Goal: Share content: Share content

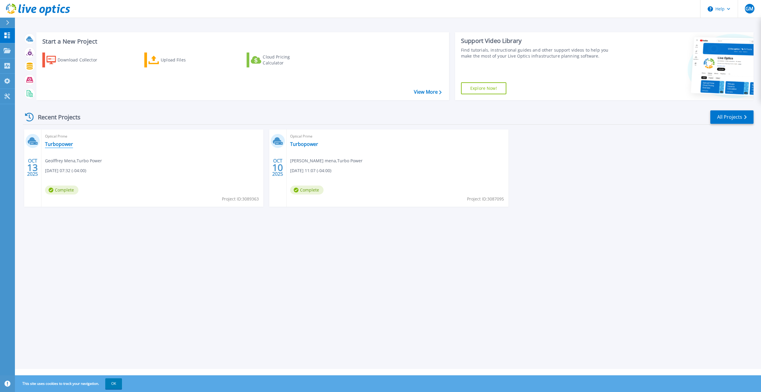
click at [60, 145] on link "Turbopower" at bounding box center [59, 144] width 28 height 6
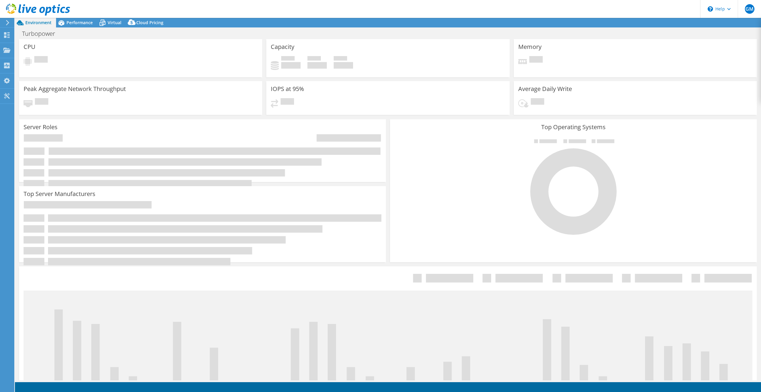
select select "USD"
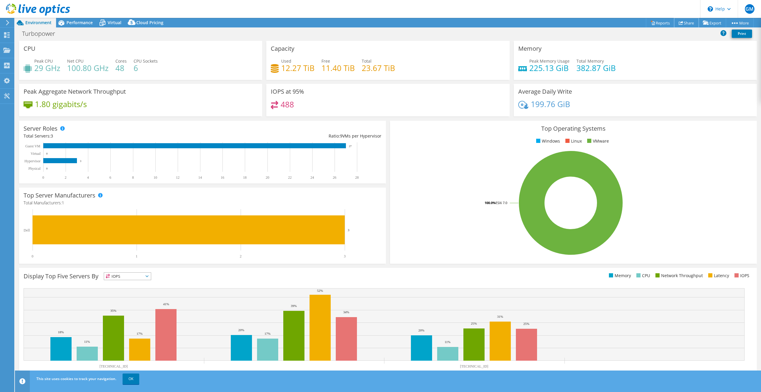
click at [683, 21] on link "Share" at bounding box center [686, 22] width 24 height 9
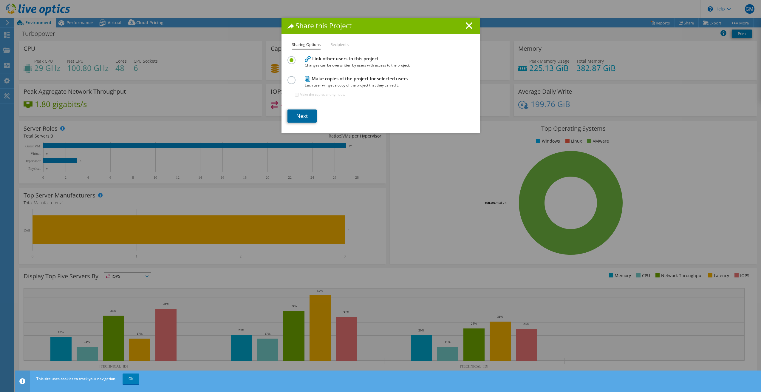
click at [303, 117] on link "Next" at bounding box center [302, 115] width 29 height 13
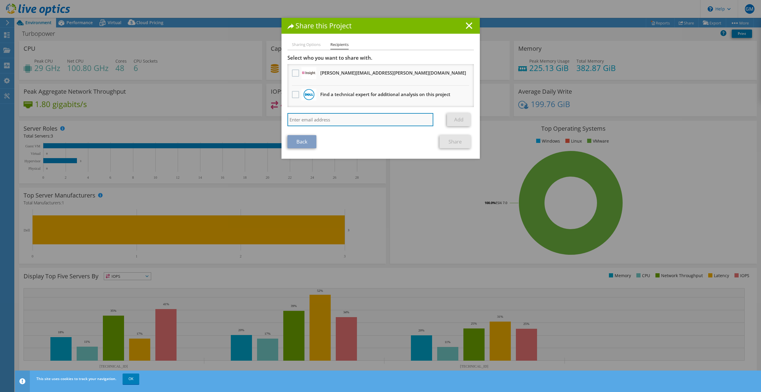
click at [321, 116] on input "search" at bounding box center [361, 119] width 146 height 13
paste input "[PERSON_NAME][EMAIL_ADDRESS][PERSON_NAME][DOMAIN_NAME]"
type input "[PERSON_NAME][EMAIL_ADDRESS][PERSON_NAME][DOMAIN_NAME]"
click at [464, 120] on link "Add" at bounding box center [459, 119] width 24 height 13
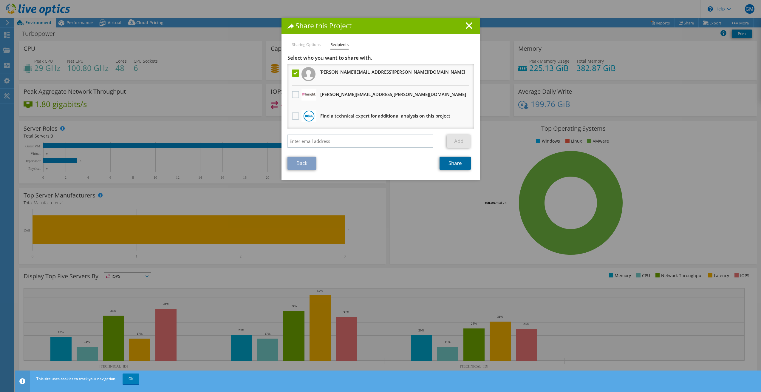
click at [463, 166] on link "Share" at bounding box center [455, 163] width 31 height 13
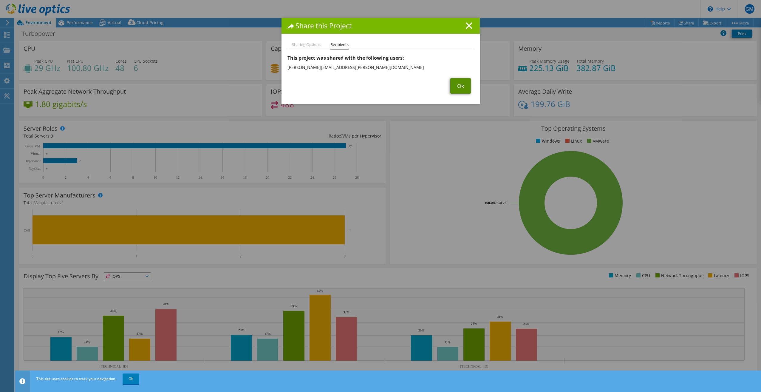
click at [459, 87] on link "Ok" at bounding box center [460, 86] width 21 height 16
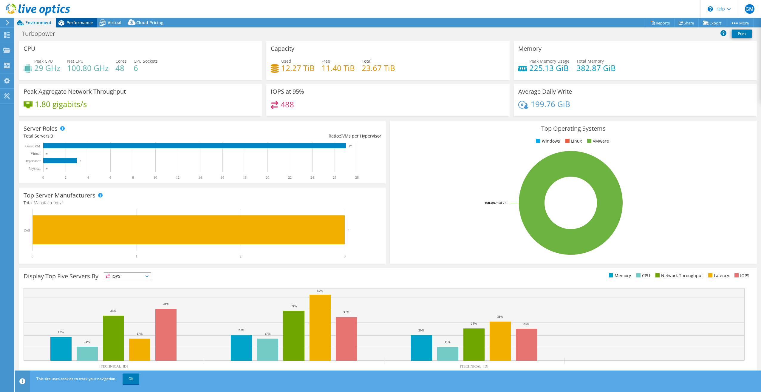
click at [74, 24] on span "Performance" at bounding box center [80, 23] width 26 height 6
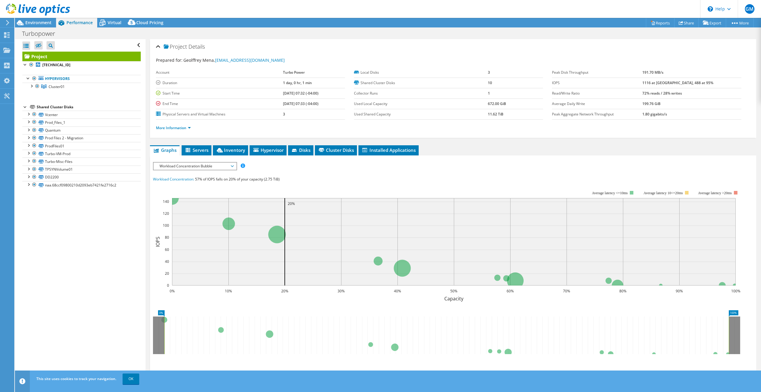
click at [229, 168] on span "Workload Concentration Bubble" at bounding box center [195, 166] width 77 height 7
click at [215, 206] on li "CPU Percentage" at bounding box center [195, 209] width 83 height 7
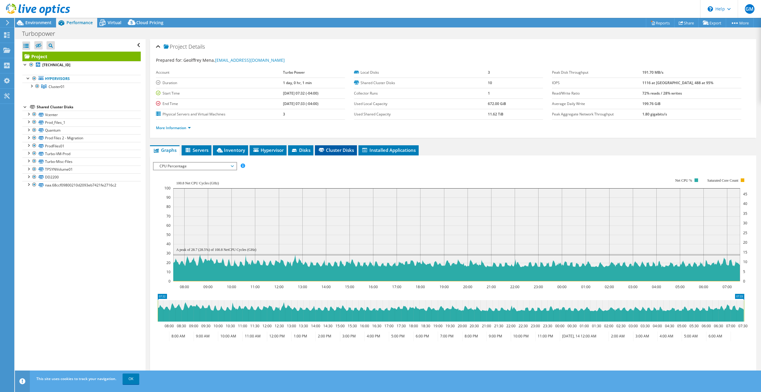
click at [343, 150] on span "Cluster Disks" at bounding box center [336, 150] width 36 height 6
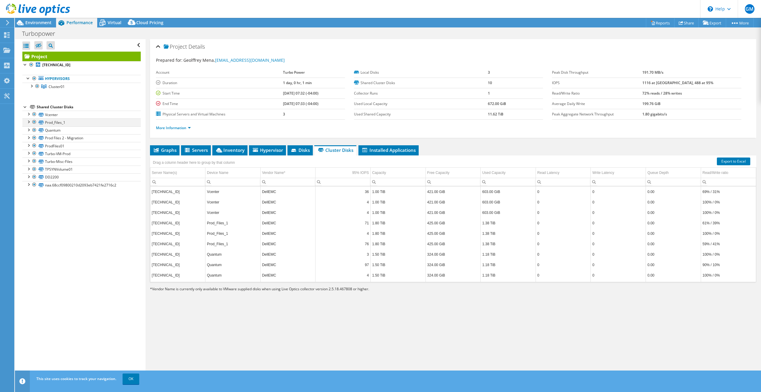
click at [29, 121] on div at bounding box center [28, 121] width 6 height 6
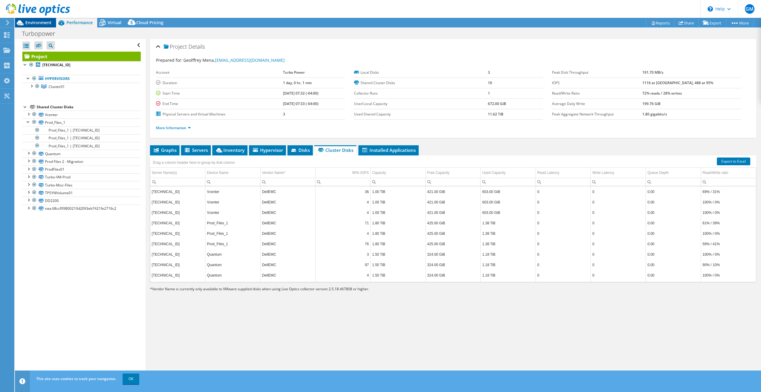
click at [29, 22] on span "Environment" at bounding box center [38, 23] width 26 height 6
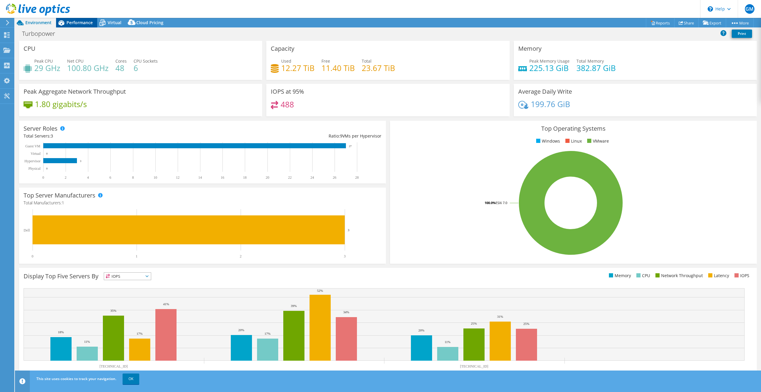
click at [72, 21] on span "Performance" at bounding box center [80, 23] width 26 height 6
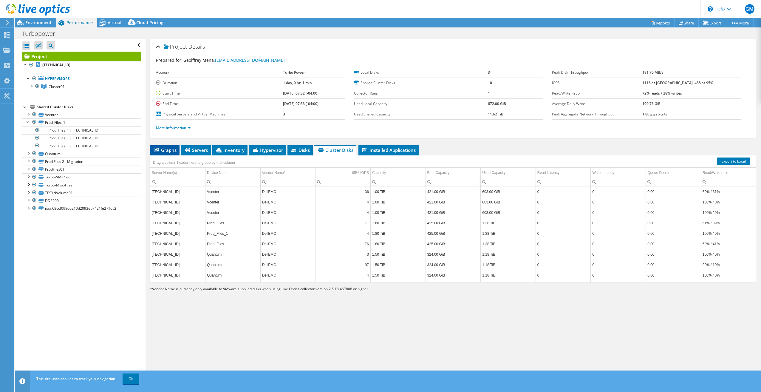
click at [173, 148] on span "Graphs" at bounding box center [165, 150] width 24 height 6
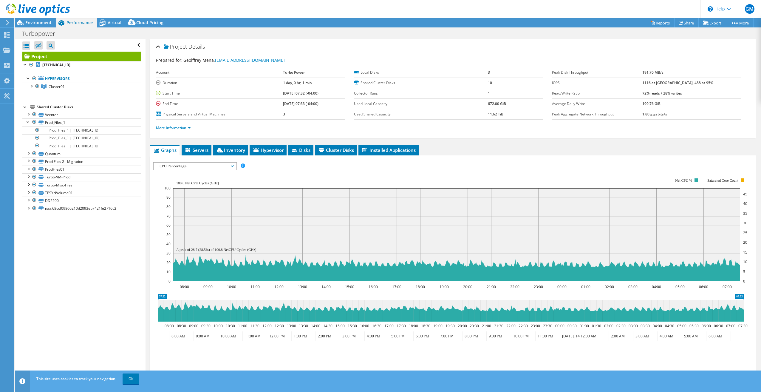
click at [230, 166] on span "CPU Percentage" at bounding box center [195, 166] width 77 height 7
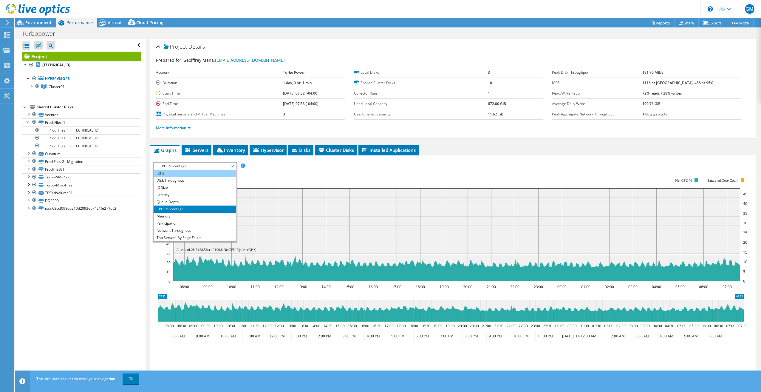
click at [201, 173] on li "IOPS" at bounding box center [195, 173] width 83 height 7
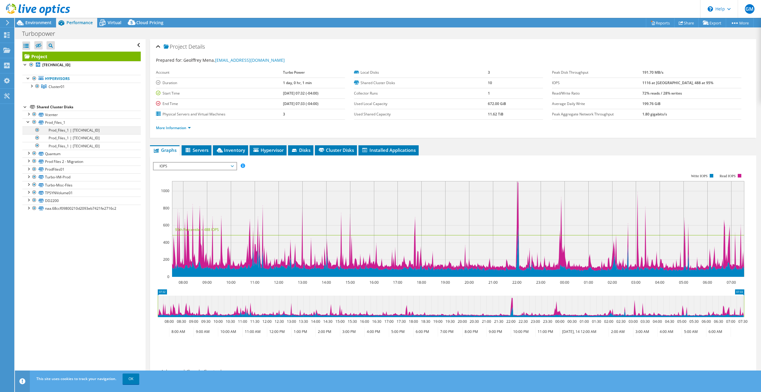
click at [38, 130] on div at bounding box center [37, 129] width 6 height 7
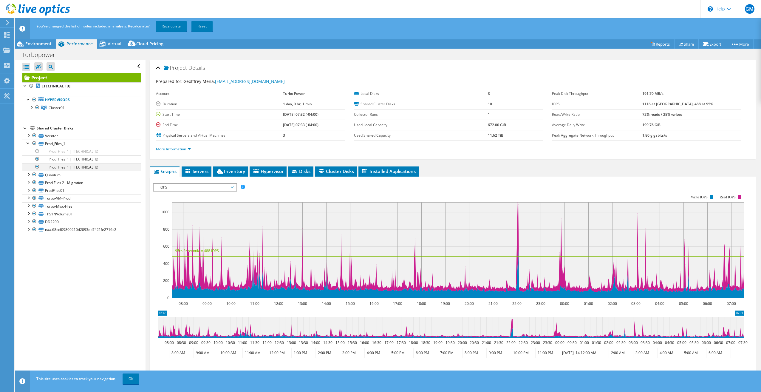
click at [37, 167] on div at bounding box center [37, 166] width 6 height 7
click at [176, 23] on link "Recalculate" at bounding box center [171, 26] width 31 height 11
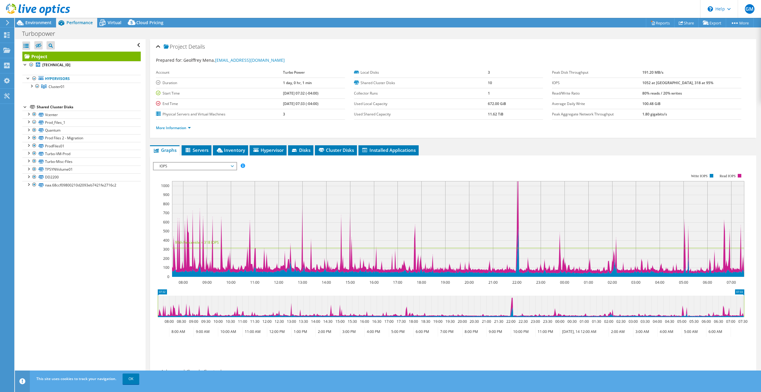
click at [233, 165] on span "IOPS" at bounding box center [195, 166] width 77 height 7
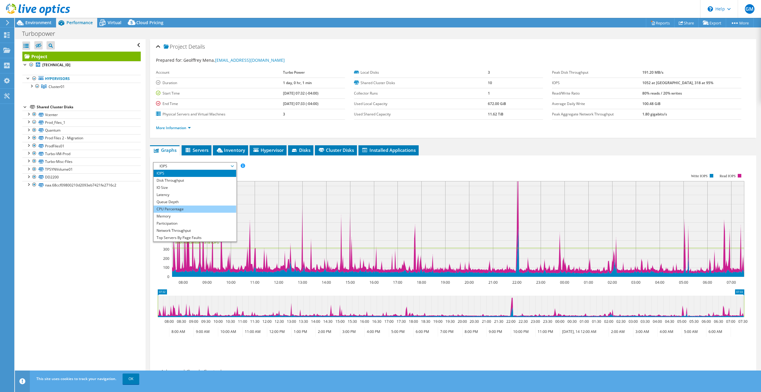
click at [186, 210] on li "CPU Percentage" at bounding box center [195, 209] width 83 height 7
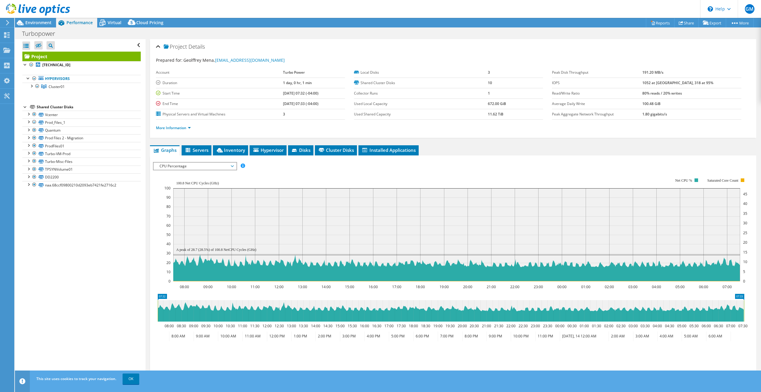
click at [231, 166] on span "CPU Percentage" at bounding box center [195, 166] width 77 height 7
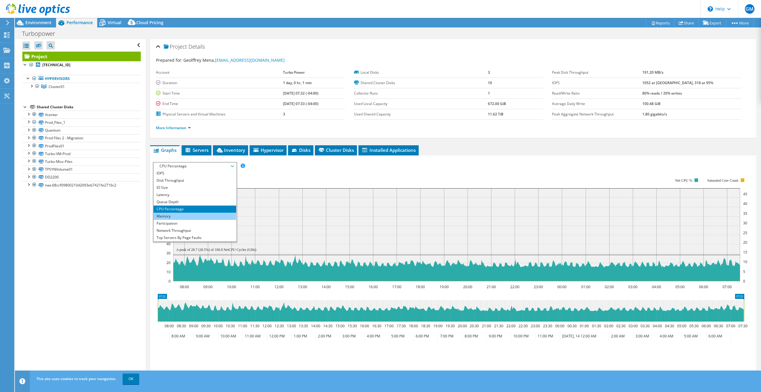
click at [176, 215] on li "Memory" at bounding box center [195, 216] width 83 height 7
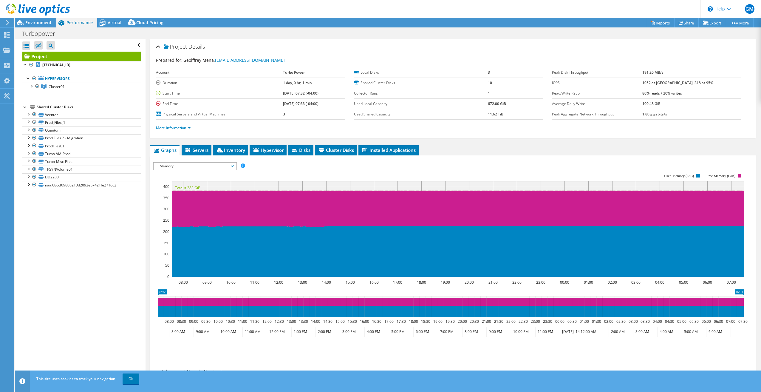
click at [234, 168] on span "Memory" at bounding box center [195, 166] width 83 height 7
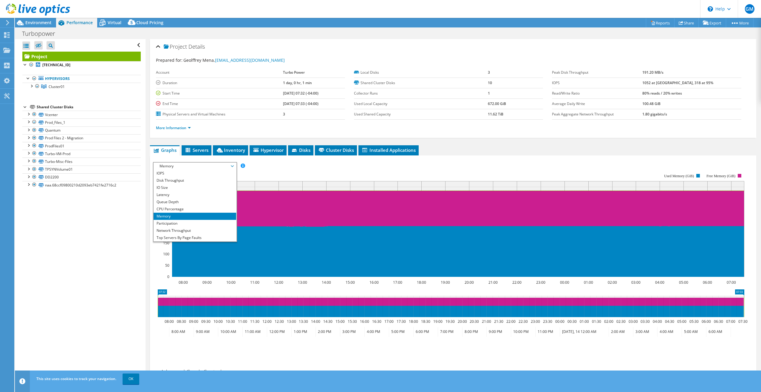
scroll to position [21, 0]
click at [417, 165] on div "IOPS Disk Throughput IO Size Latency Queue Depth CPU Percentage Memory Page Fau…" at bounding box center [453, 166] width 601 height 8
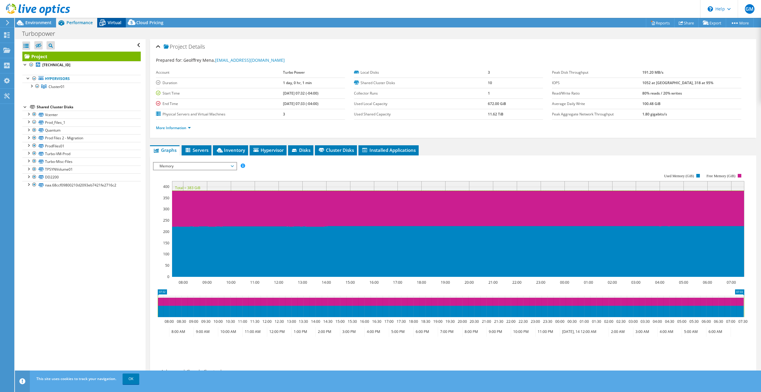
click at [116, 25] on span "Virtual" at bounding box center [115, 23] width 14 height 6
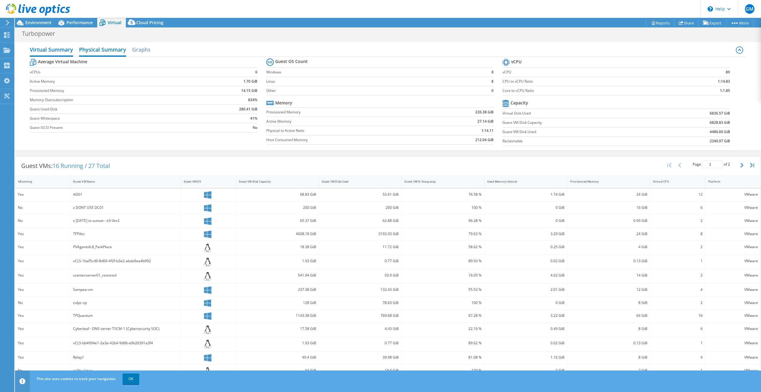
click at [102, 50] on h2 "Physical Summary" at bounding box center [102, 50] width 47 height 13
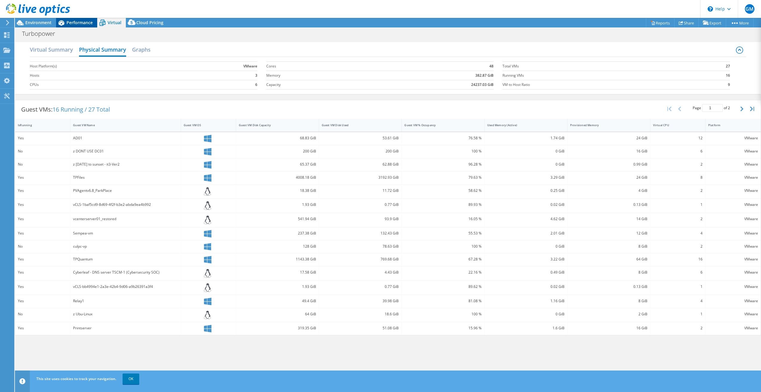
click at [78, 22] on span "Performance" at bounding box center [80, 23] width 26 height 6
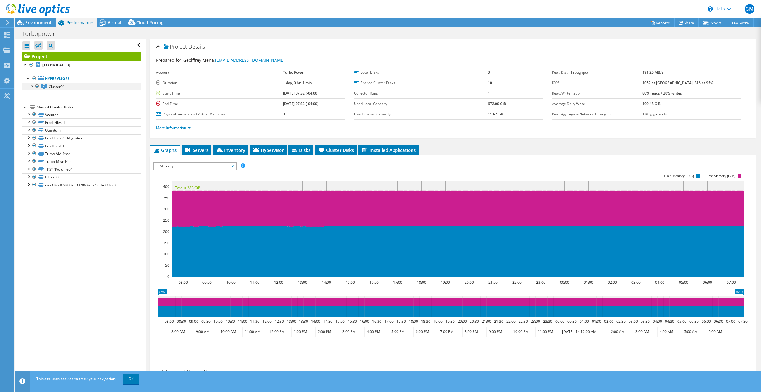
click at [33, 85] on div at bounding box center [31, 86] width 6 height 6
click at [41, 94] on div at bounding box center [40, 93] width 6 height 7
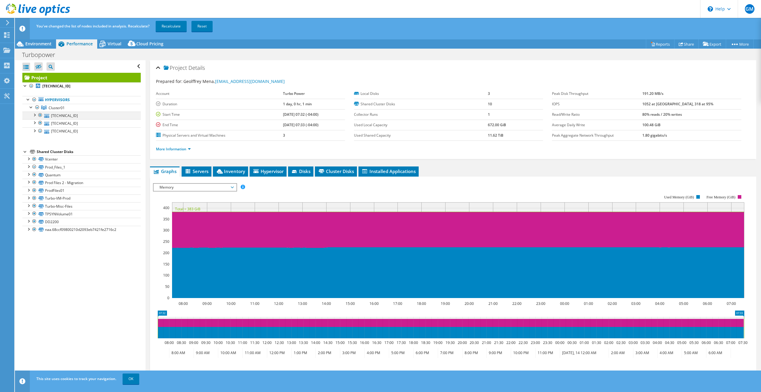
click at [40, 114] on div at bounding box center [40, 115] width 6 height 7
click at [40, 130] on div at bounding box center [40, 130] width 6 height 7
click at [40, 131] on div at bounding box center [40, 130] width 6 height 7
click at [179, 28] on link "Recalculate" at bounding box center [171, 26] width 31 height 11
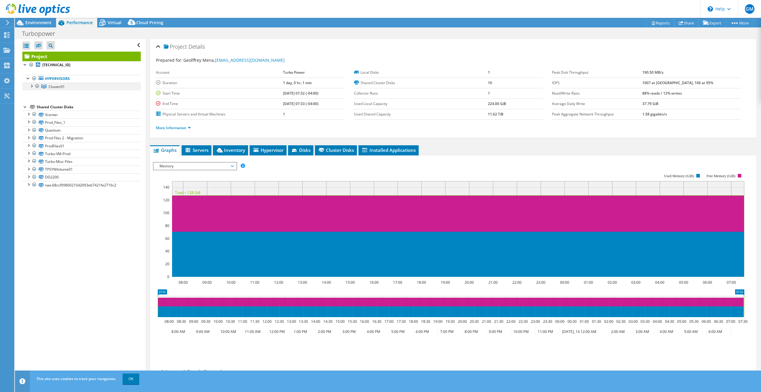
click at [31, 86] on div at bounding box center [31, 86] width 6 height 6
click at [222, 165] on span "Memory" at bounding box center [195, 166] width 77 height 7
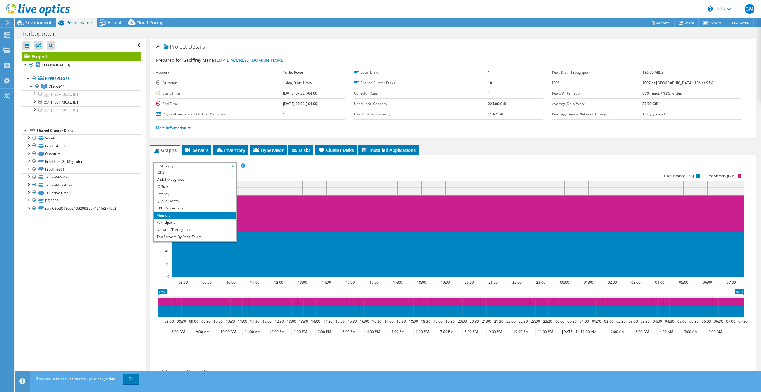
scroll to position [0, 0]
click at [183, 180] on li "Disk Throughput" at bounding box center [195, 180] width 83 height 7
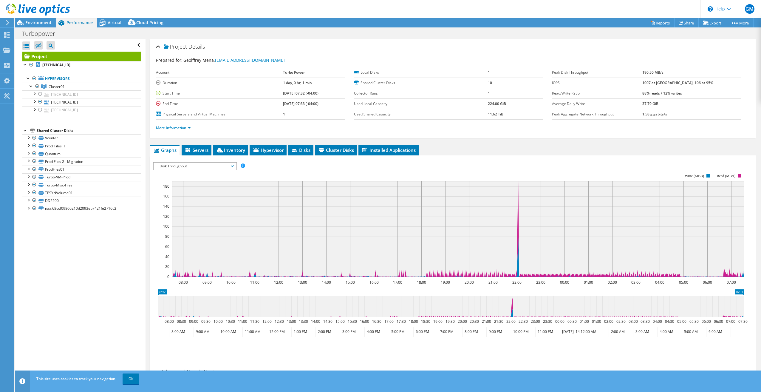
click at [228, 165] on span "Disk Throughput" at bounding box center [195, 166] width 77 height 7
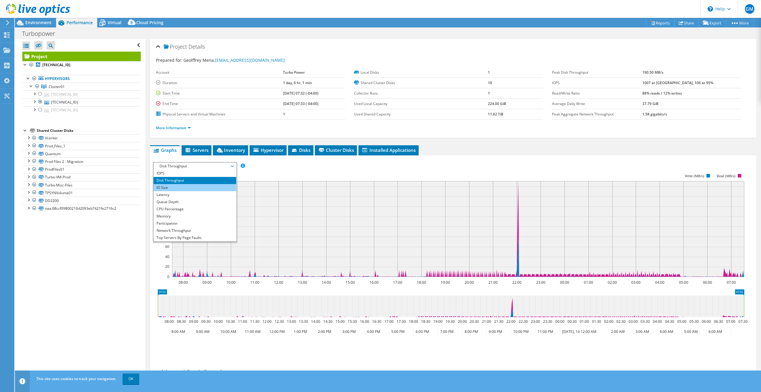
click at [199, 184] on li "IO Size" at bounding box center [195, 187] width 83 height 7
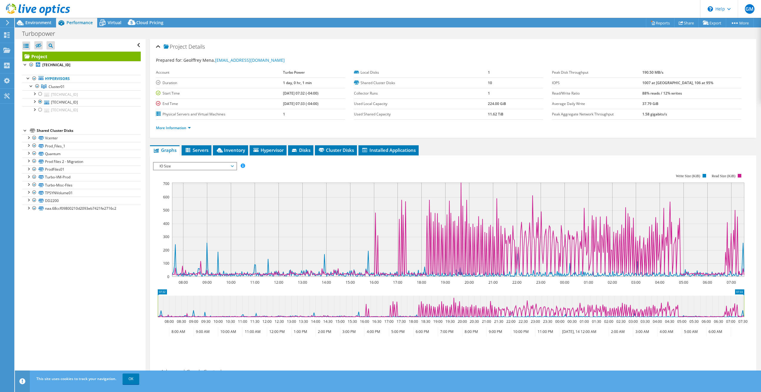
click at [229, 167] on span "IO Size" at bounding box center [195, 166] width 77 height 7
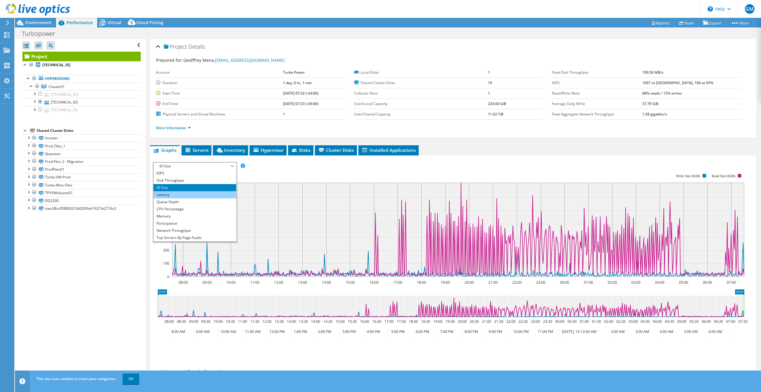
click at [192, 192] on li "Latency" at bounding box center [195, 194] width 83 height 7
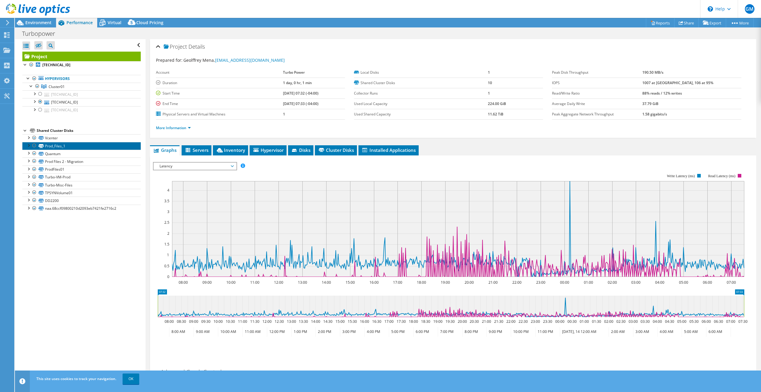
click at [59, 147] on link "Prod_Files_1" at bounding box center [81, 146] width 118 height 8
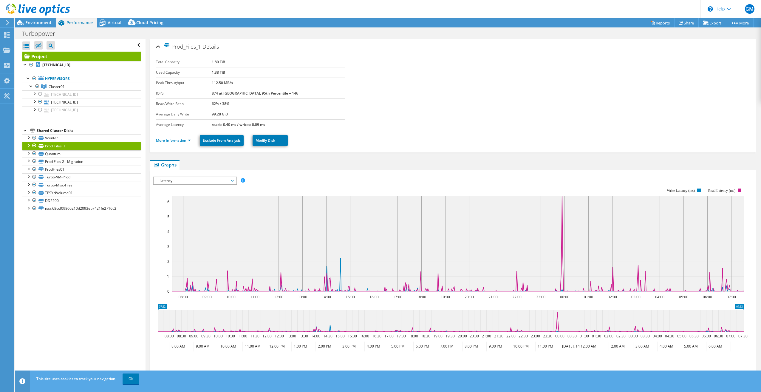
click at [59, 146] on link "Prod_Files_1" at bounding box center [81, 146] width 118 height 8
